Goal: Use online tool/utility: Use online tool/utility

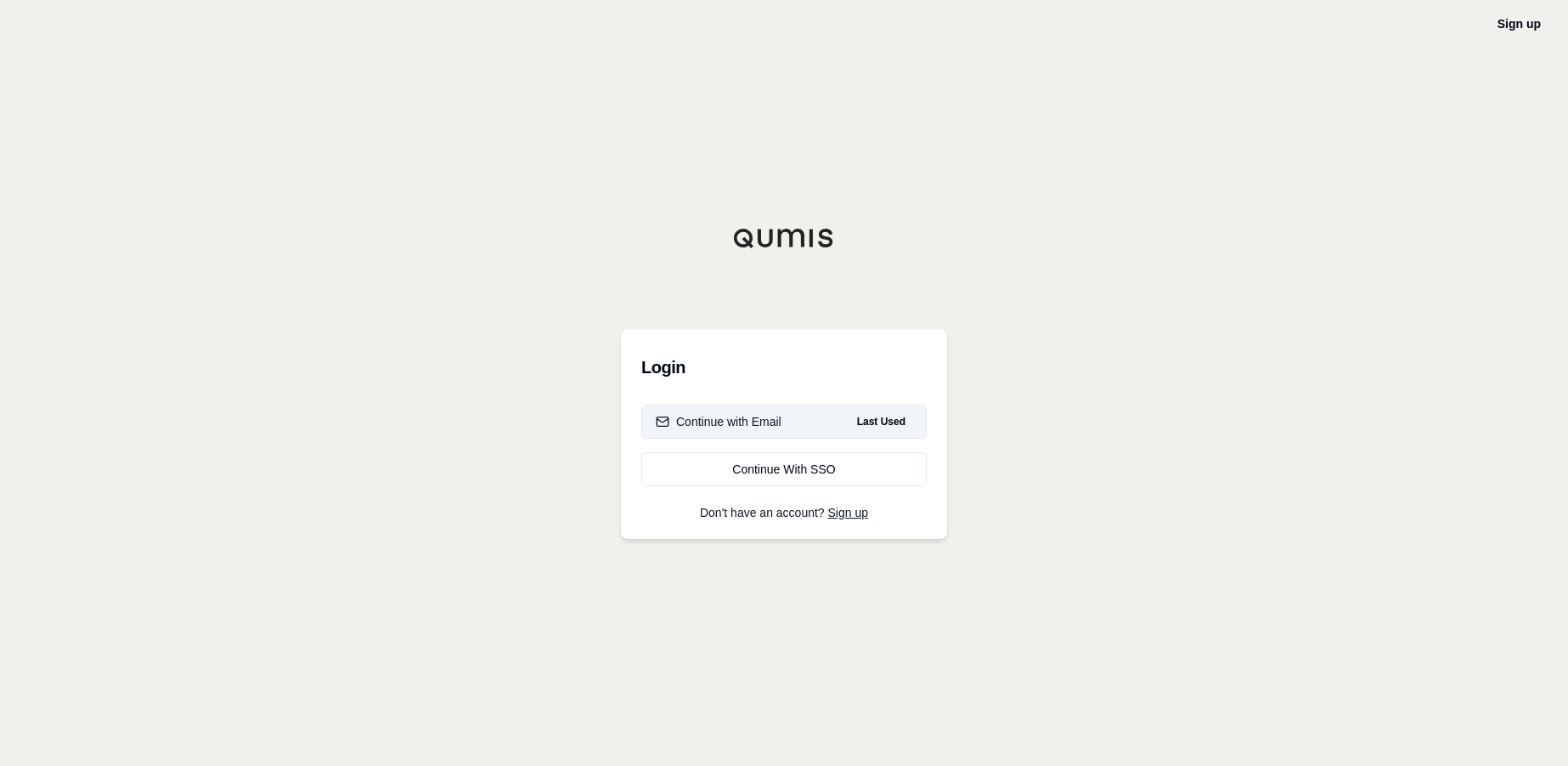
click at [792, 414] on button "Continue with Email Last Used" at bounding box center [784, 421] width 286 height 34
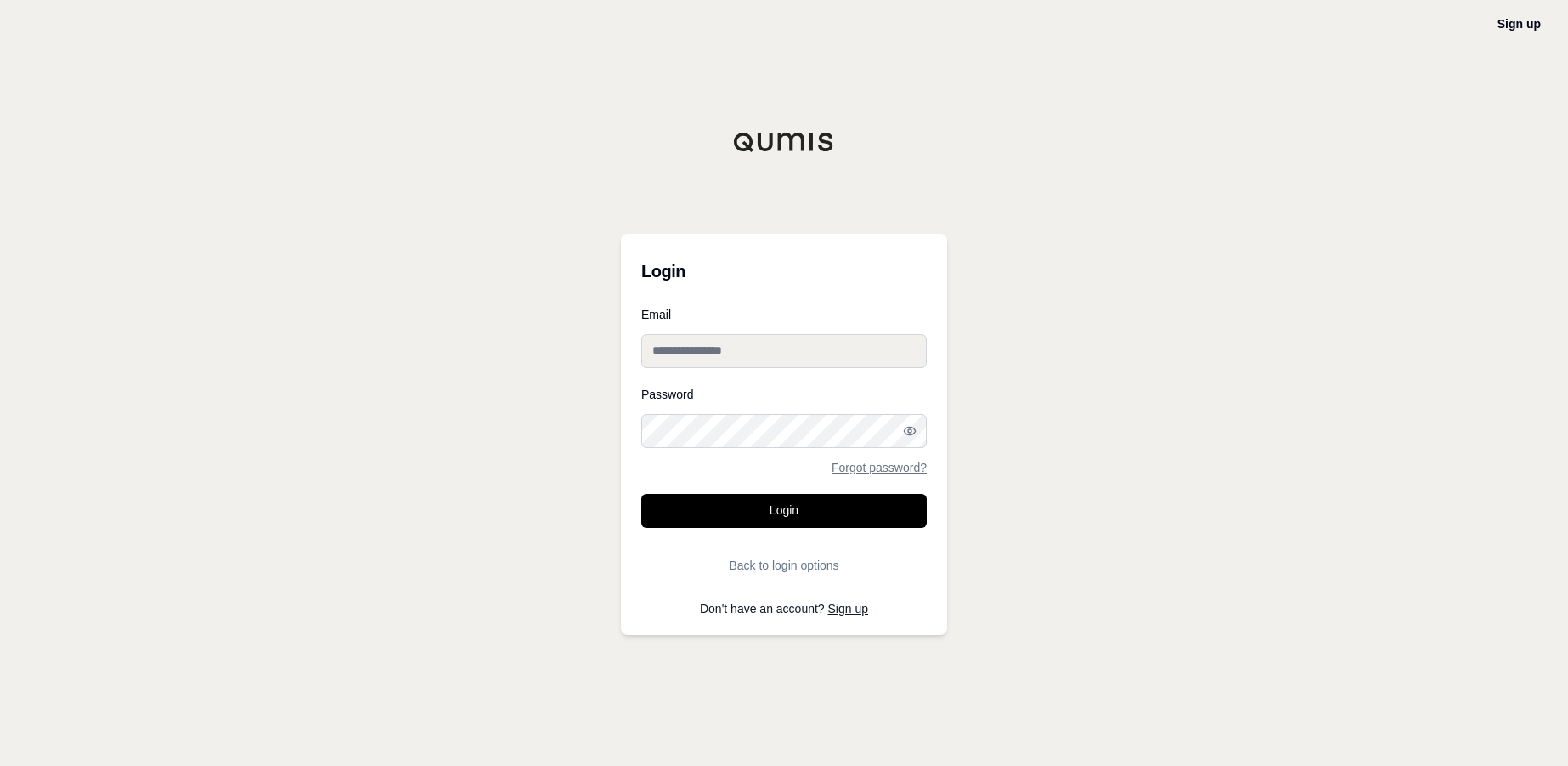
type input "**********"
click at [830, 508] on button "Login" at bounding box center [784, 510] width 286 height 34
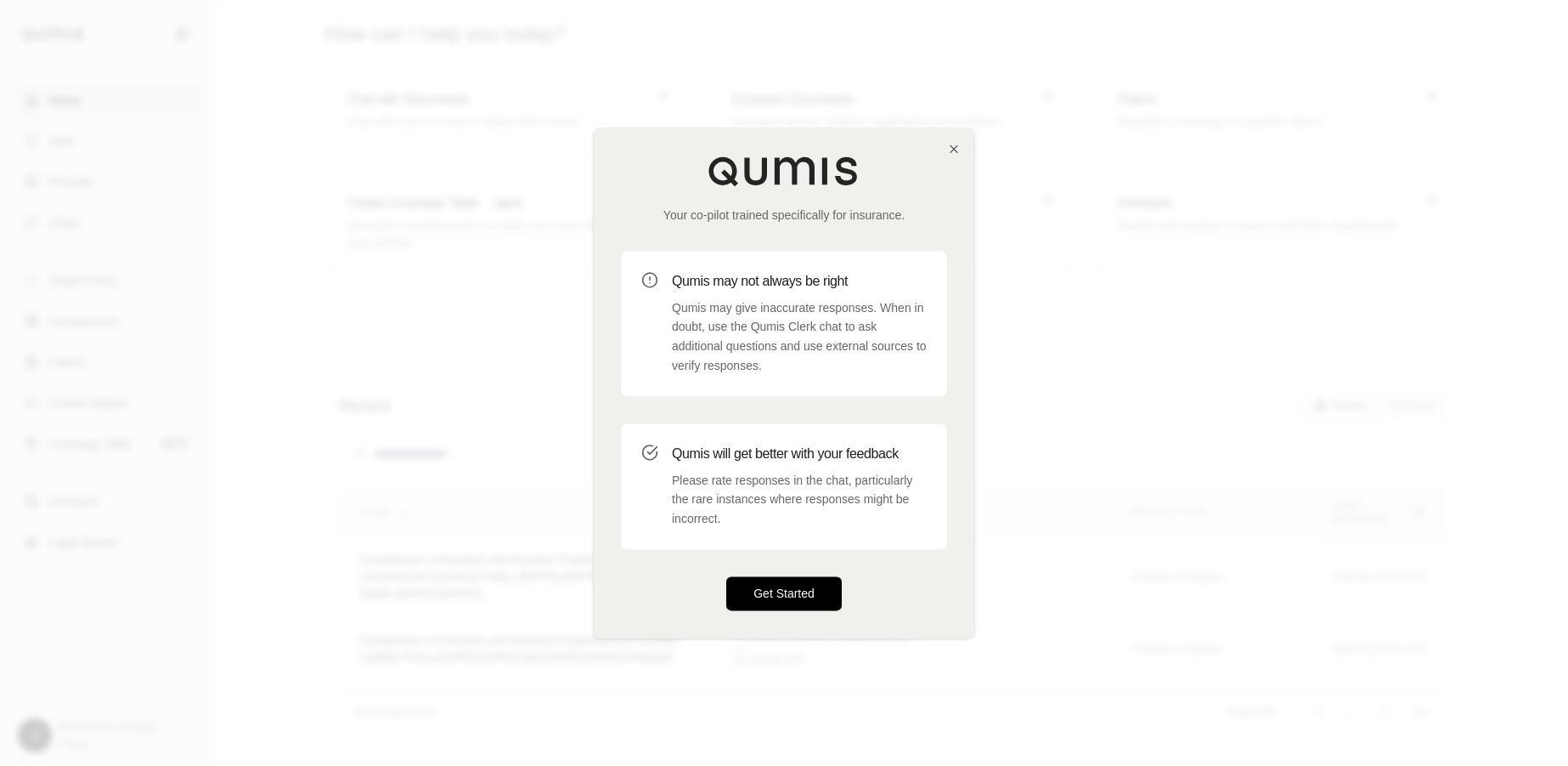
click at [807, 598] on button "Get Started" at bounding box center [784, 593] width 116 height 34
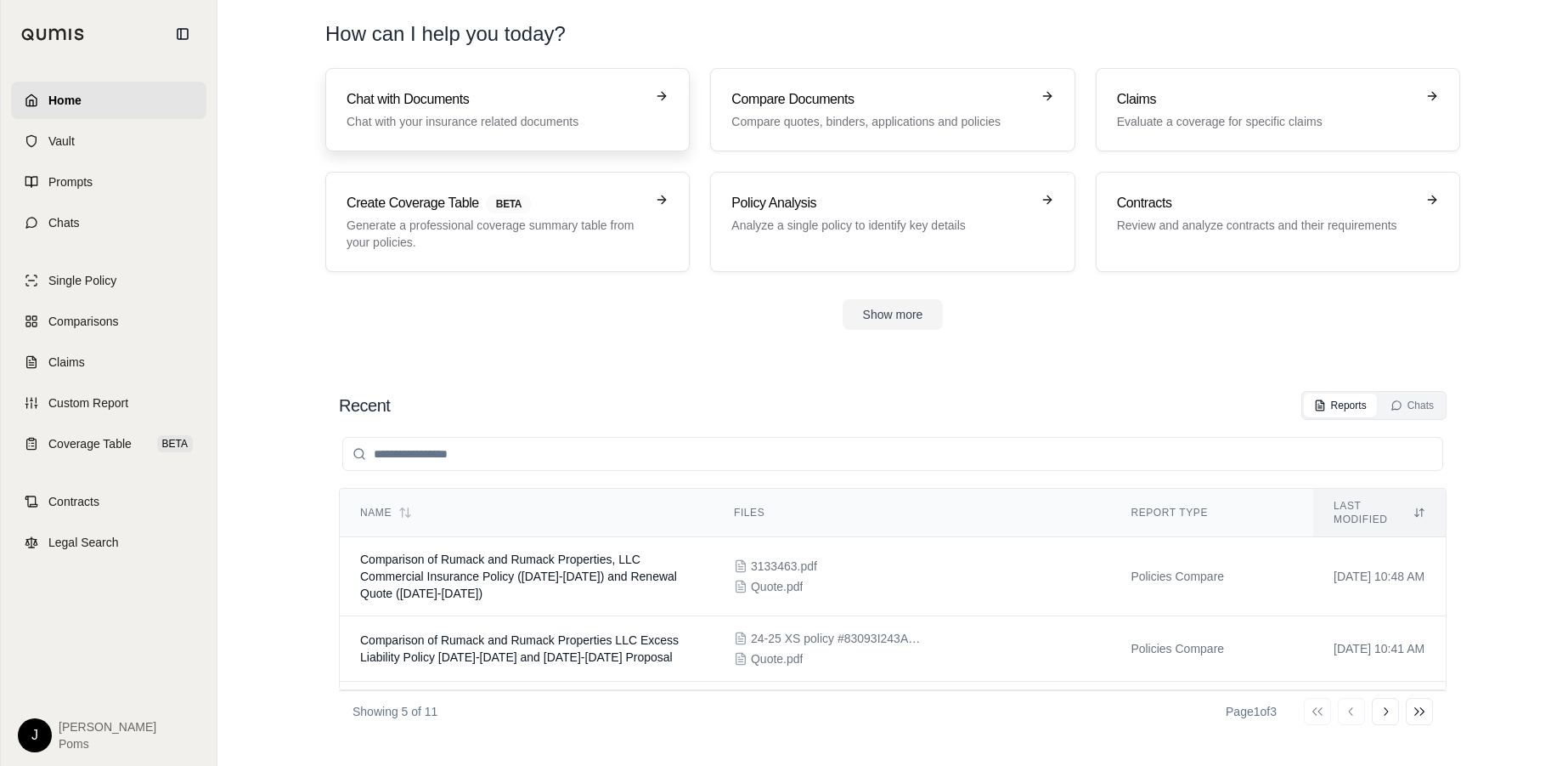
click at [513, 105] on h3 "Chat with Documents" at bounding box center [495, 99] width 298 height 20
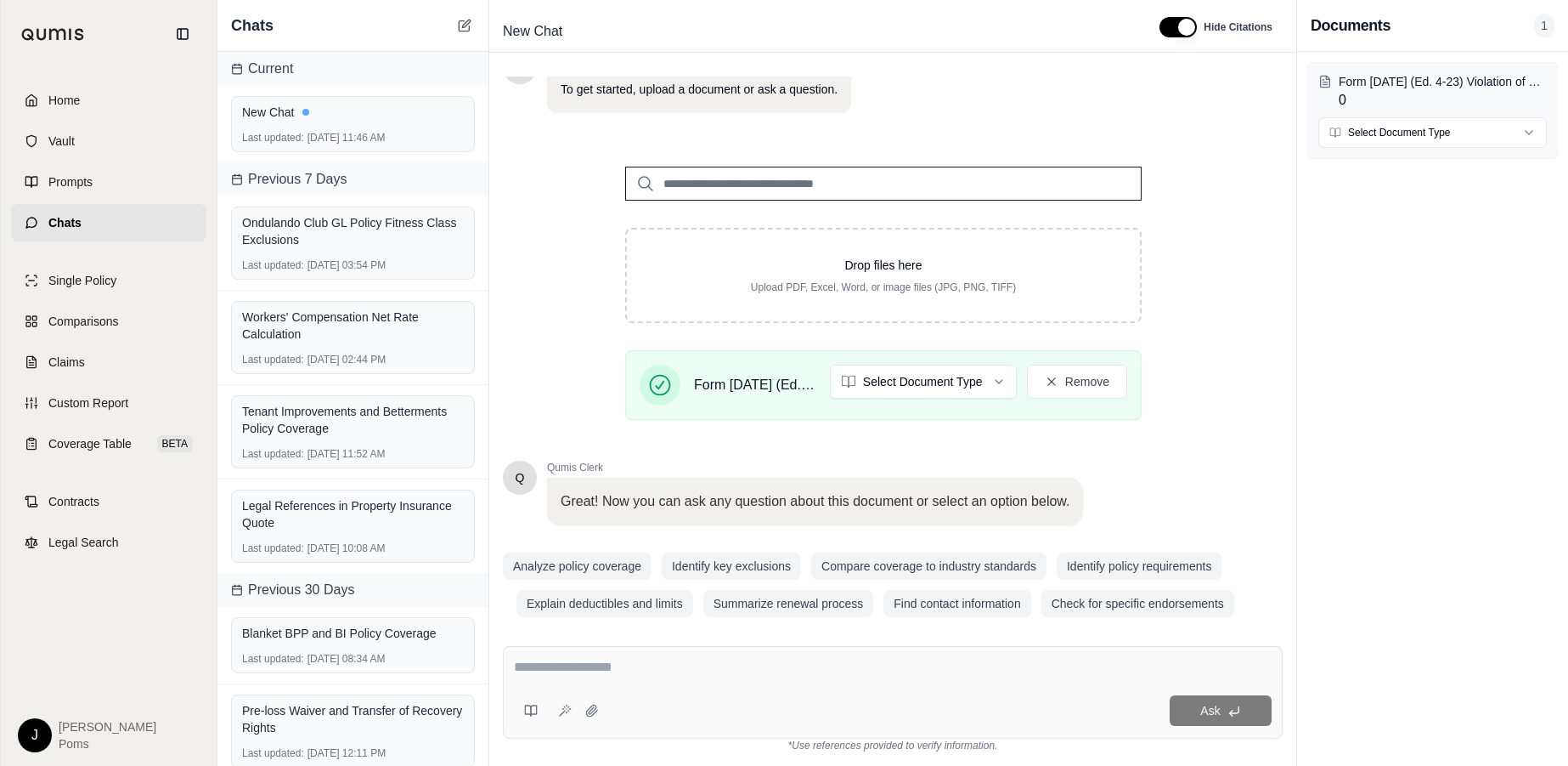
scroll to position [152, 0]
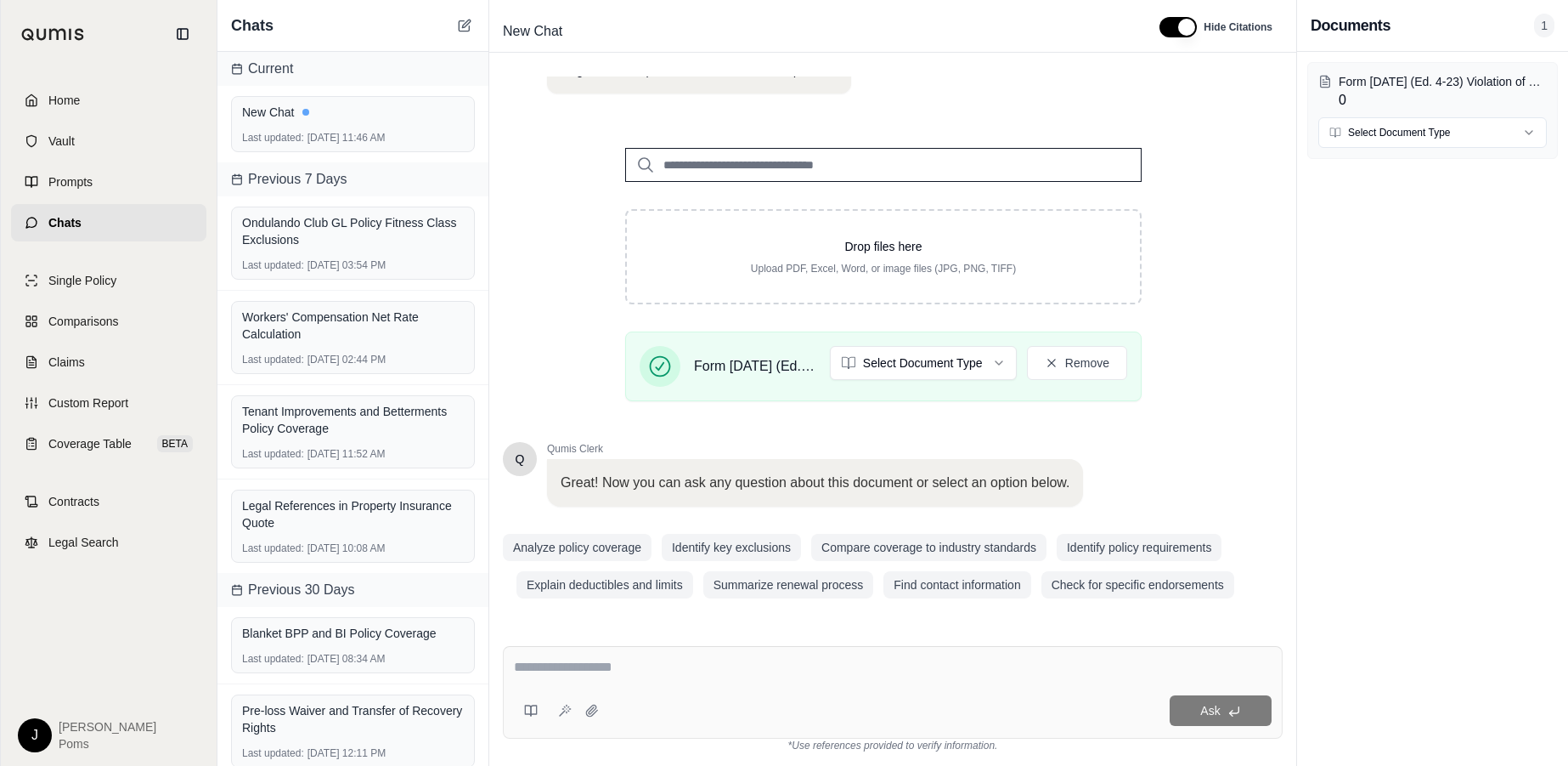
click at [666, 659] on textarea at bounding box center [892, 667] width 758 height 20
type textarea "**********"
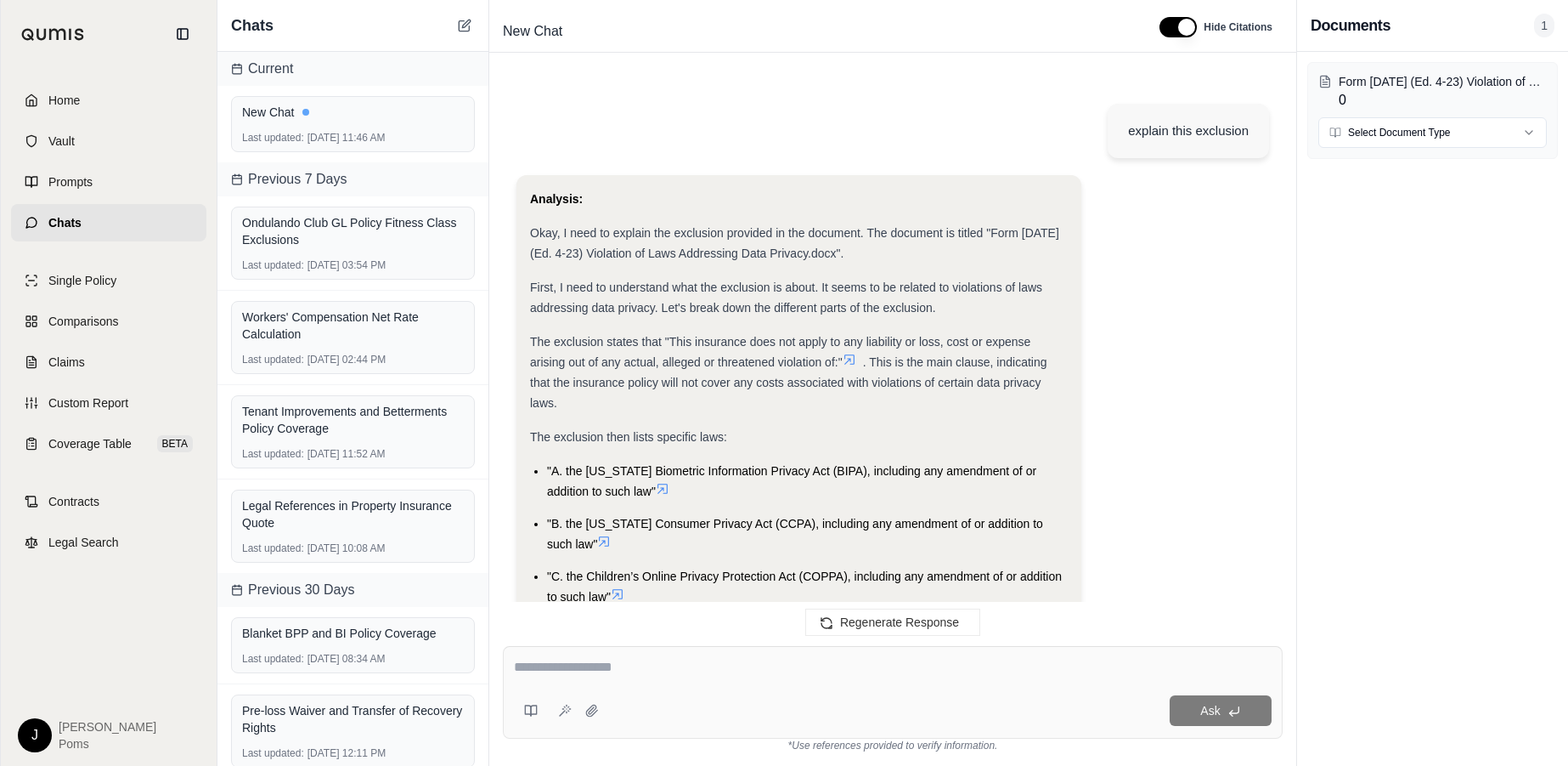
scroll to position [1078, 0]
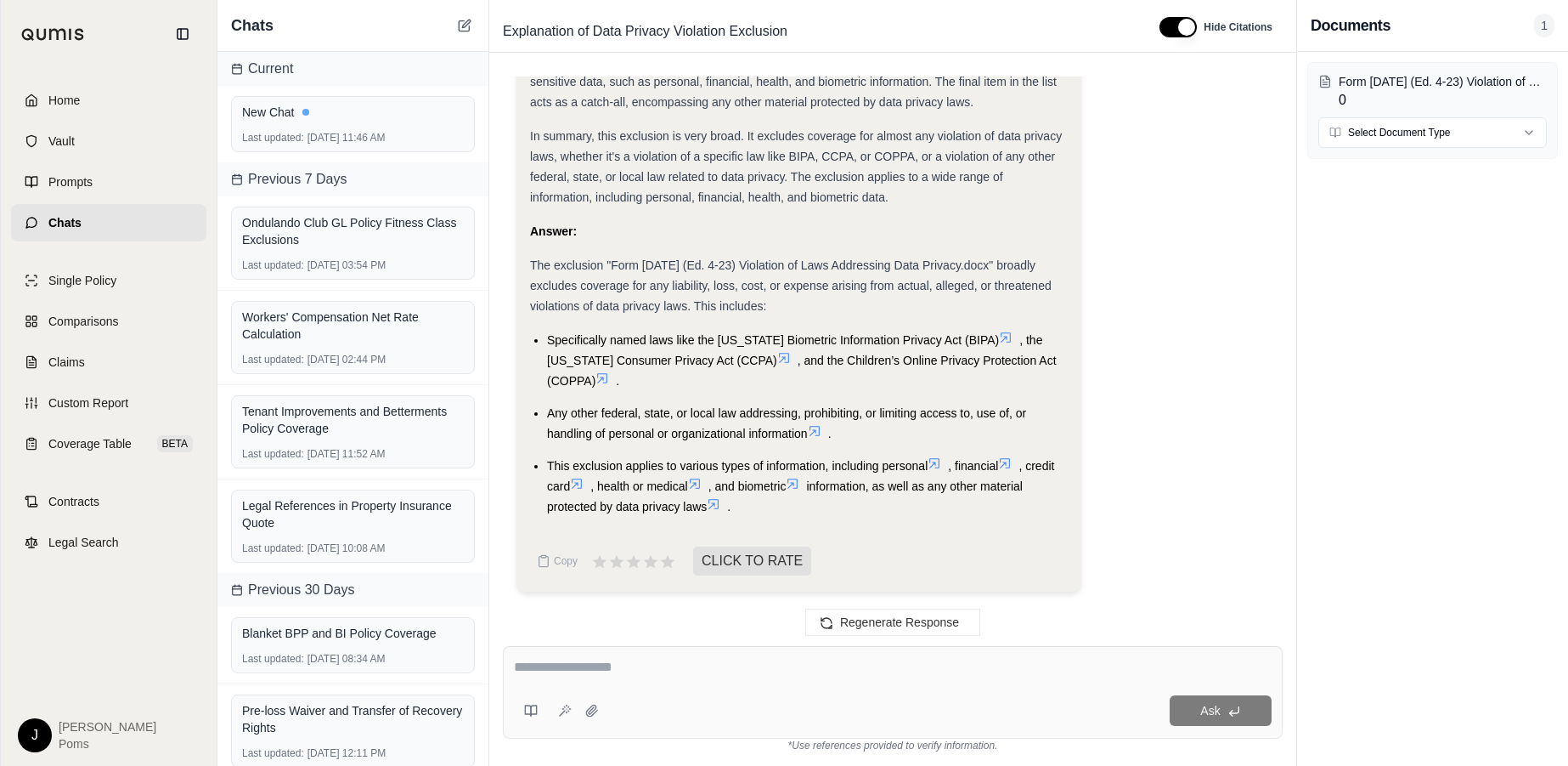
click at [619, 666] on textarea at bounding box center [892, 667] width 758 height 20
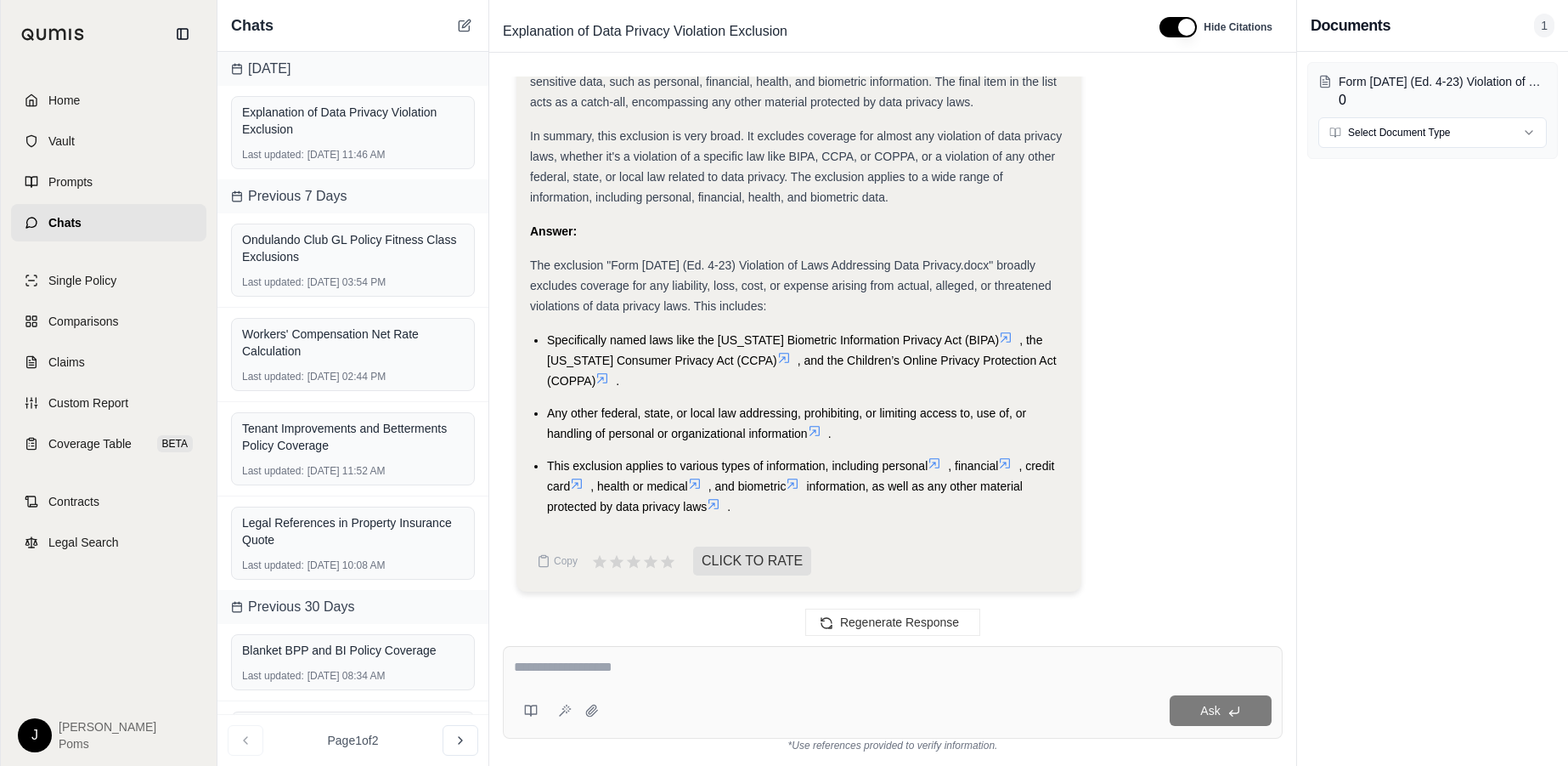
click at [541, 662] on textarea at bounding box center [892, 667] width 758 height 20
type textarea "**********"
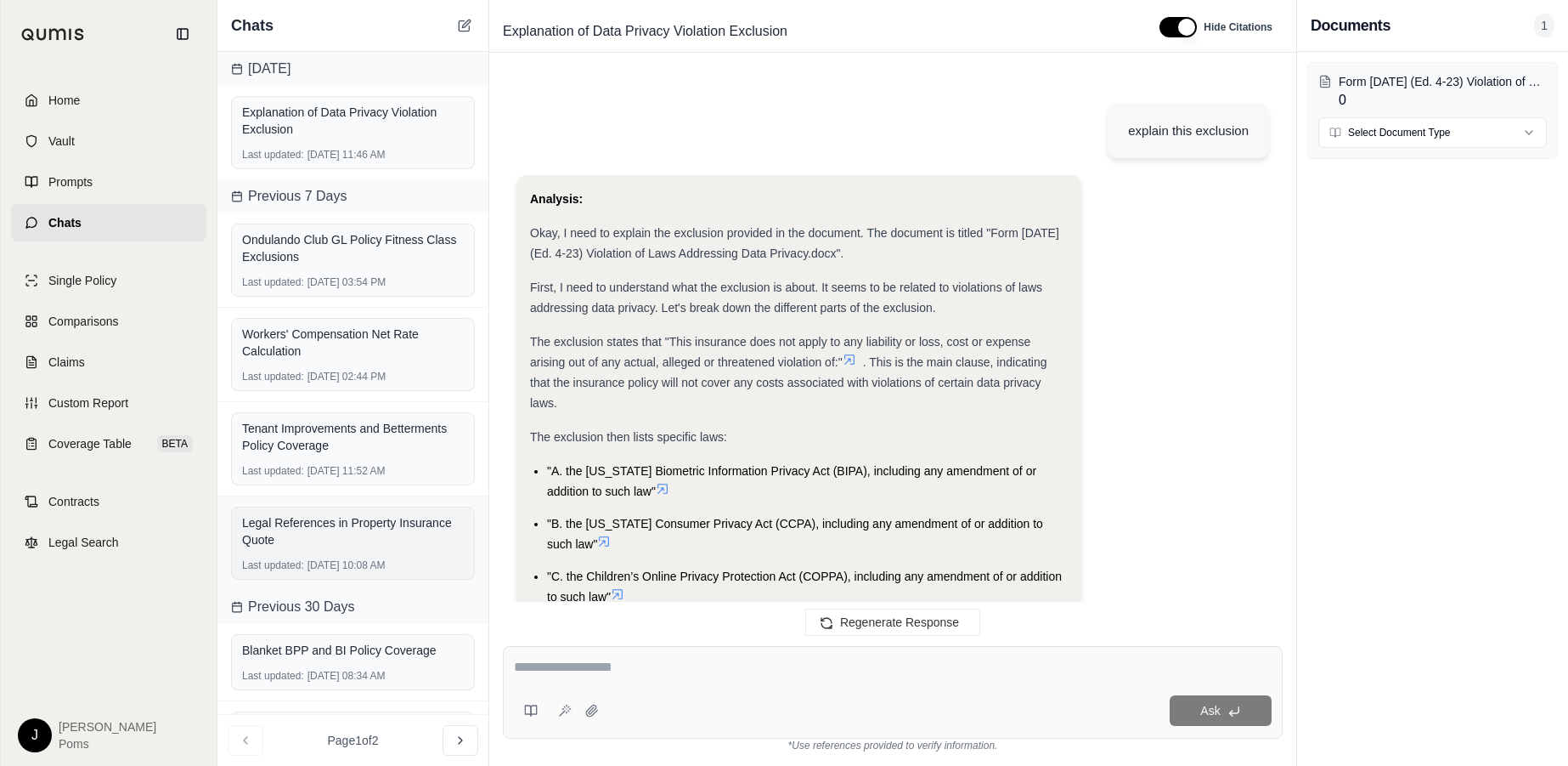
scroll to position [2430, 0]
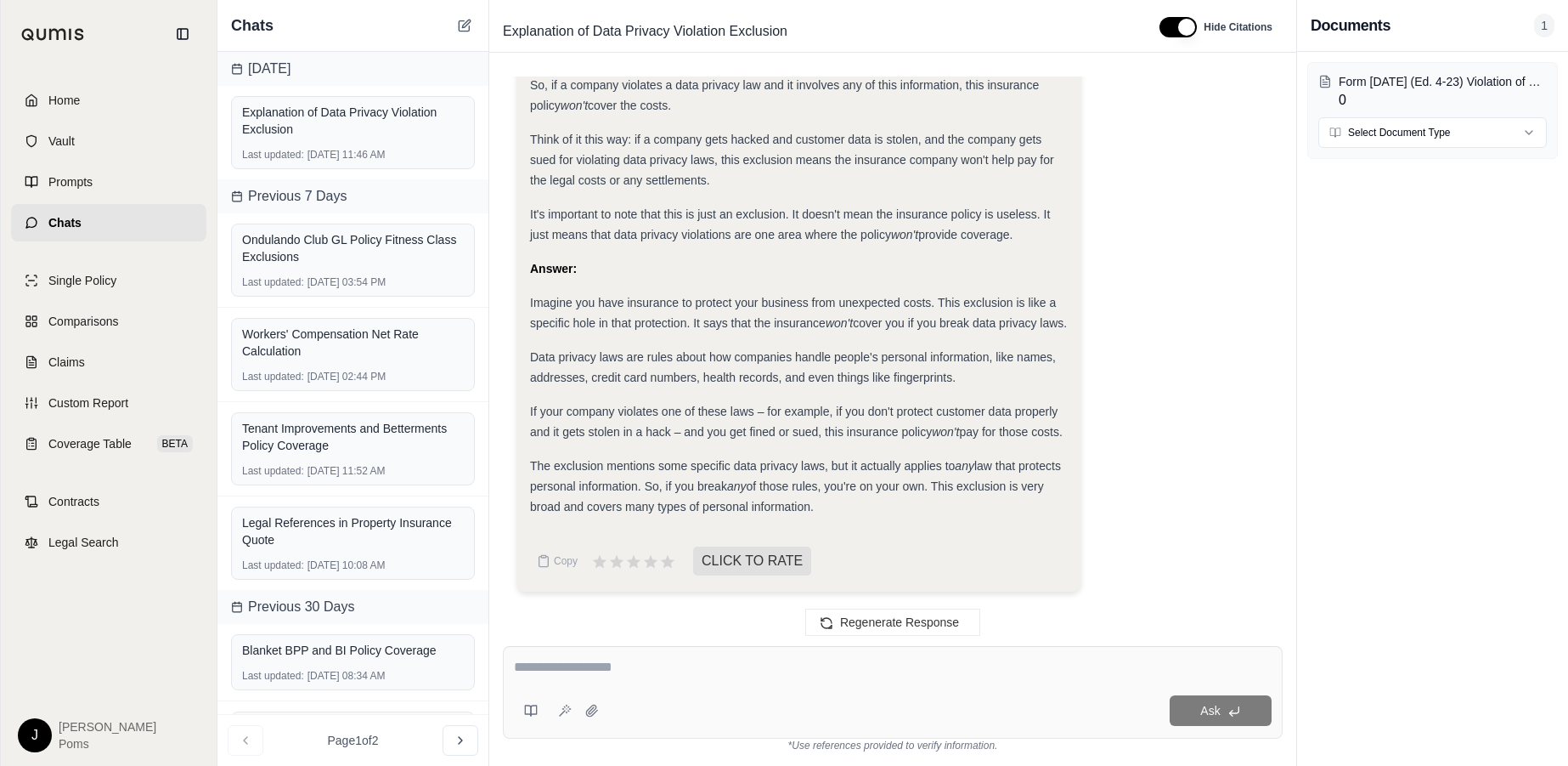
click at [769, 300] on div "Imagine you have insurance to protect your business from unexpected costs. This…" at bounding box center [798, 313] width 538 height 41
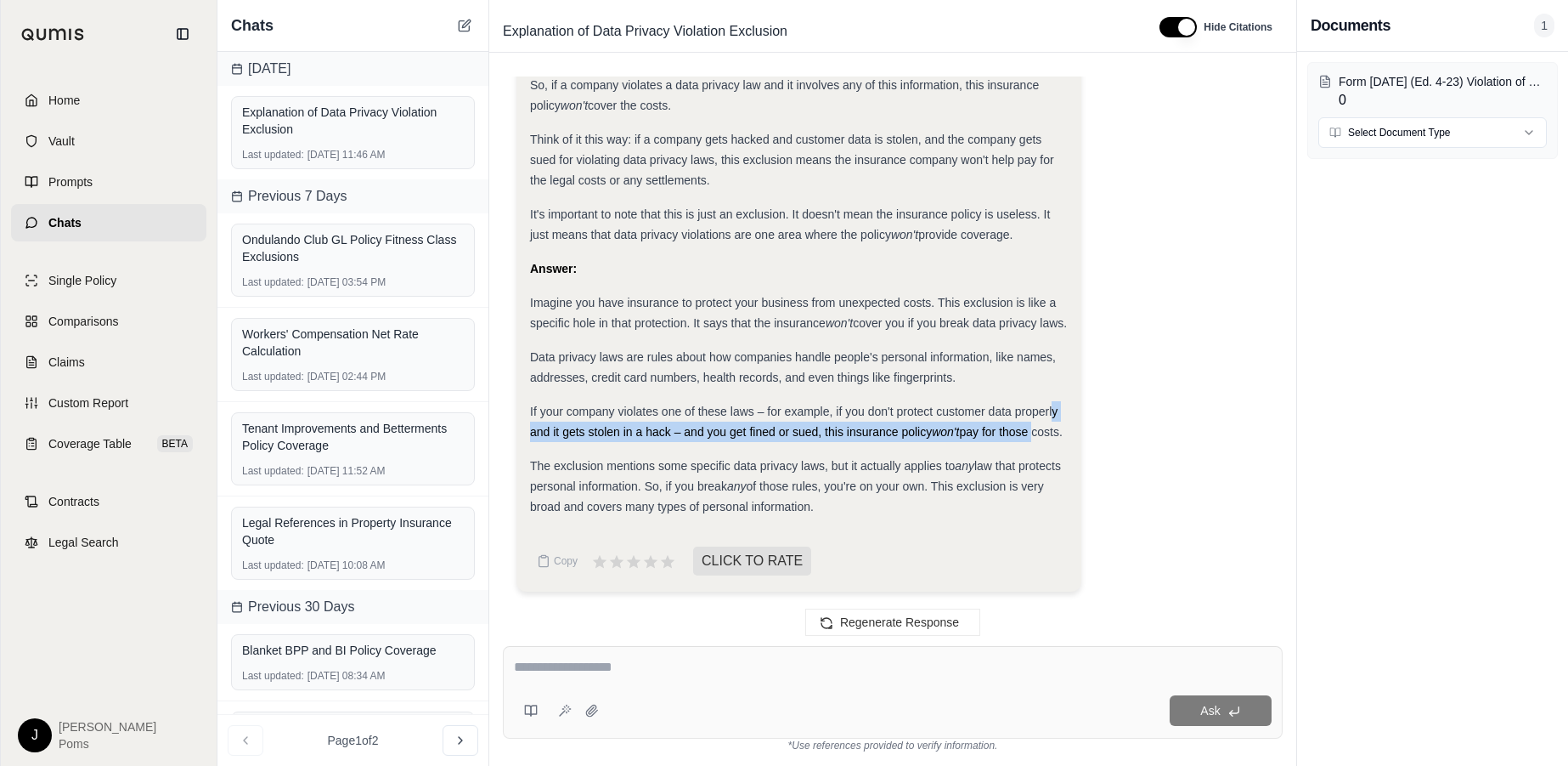
drag, startPoint x: 1053, startPoint y: 388, endPoint x: 1049, endPoint y: 415, distance: 27.3
click at [1049, 415] on div "If your company violates one of these laws – for example, if you don't protect …" at bounding box center [798, 421] width 538 height 41
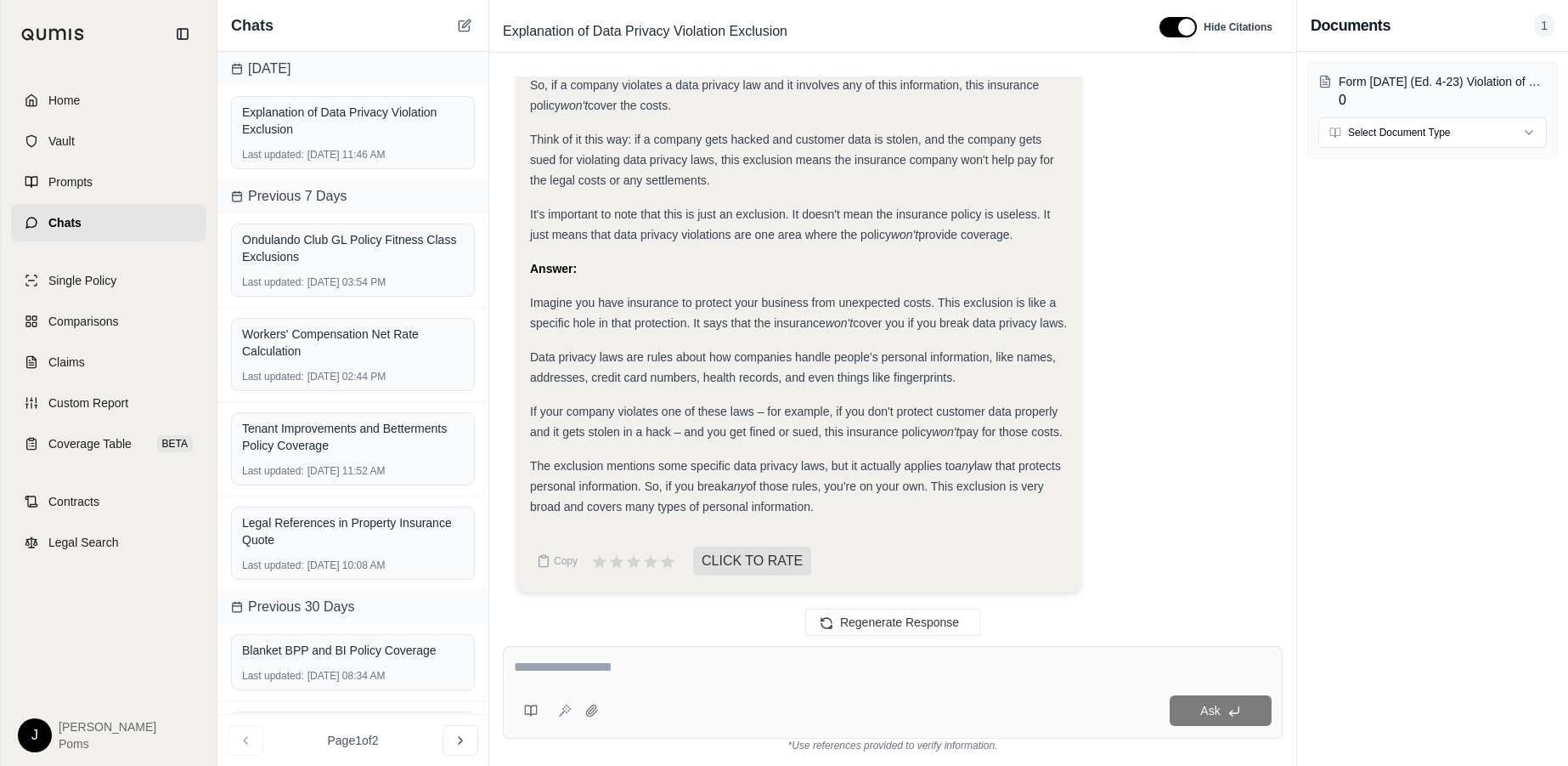
click at [898, 431] on div "If your company violates one of these laws – for example, if you don't protect …" at bounding box center [798, 421] width 538 height 41
click at [587, 435] on div "If your company violates one of these laws – for example, if you don't protect …" at bounding box center [798, 421] width 538 height 41
click at [845, 503] on span "of those rules, you're on your own. This exclusion is very broad and covers man…" at bounding box center [787, 496] width 514 height 34
drag, startPoint x: 853, startPoint y: 508, endPoint x: 579, endPoint y: 449, distance: 280.3
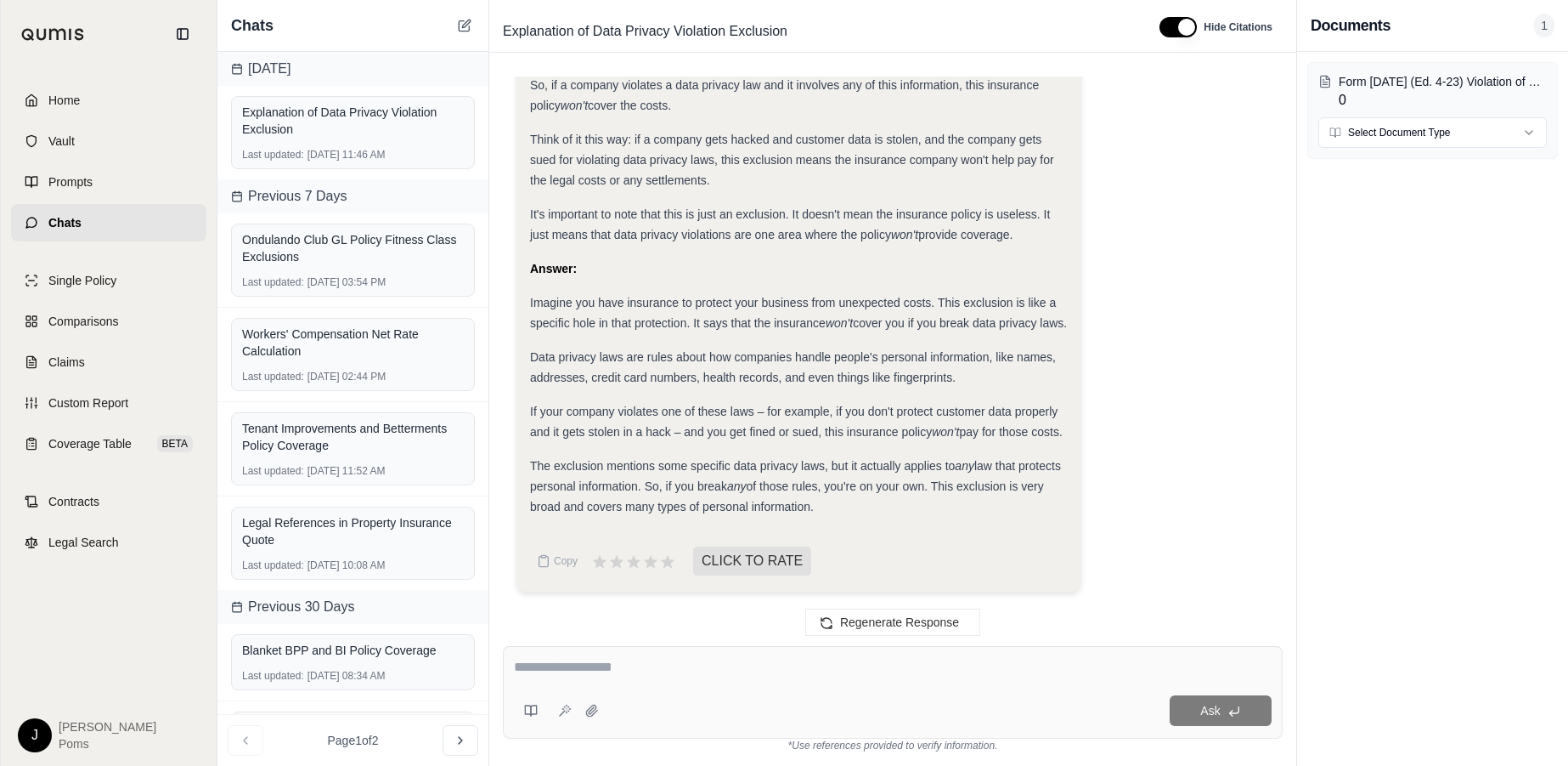
click at [640, 421] on div "If your company violates one of these laws – for example, if you don't protect …" at bounding box center [798, 421] width 538 height 41
click at [96, 621] on div "Home Vault Prompts Chats Single Policy Comparisons Claims Custom Report Coverag…" at bounding box center [108, 416] width 215 height 697
